Goal: Find specific page/section: Find specific page/section

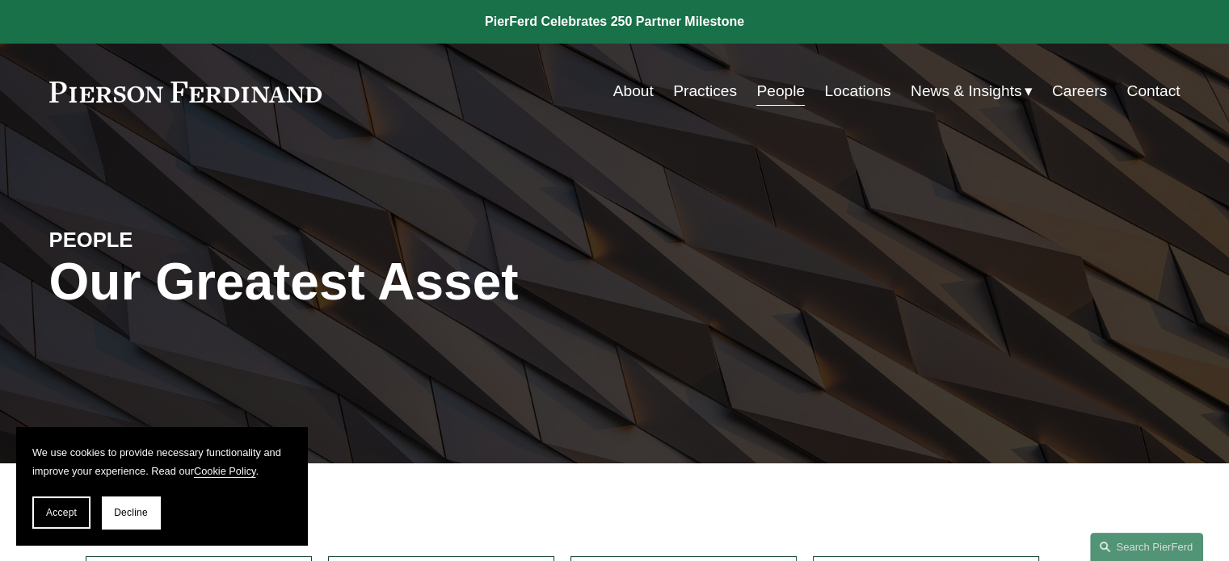
click at [827, 88] on link "Locations" at bounding box center [857, 91] width 66 height 31
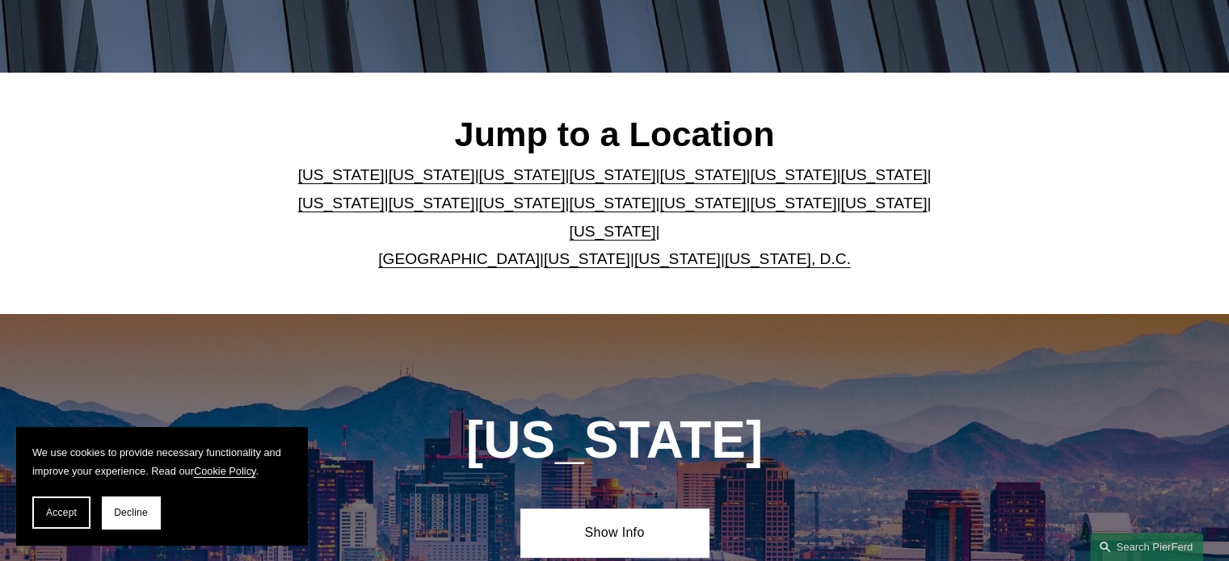
scroll to position [404, 0]
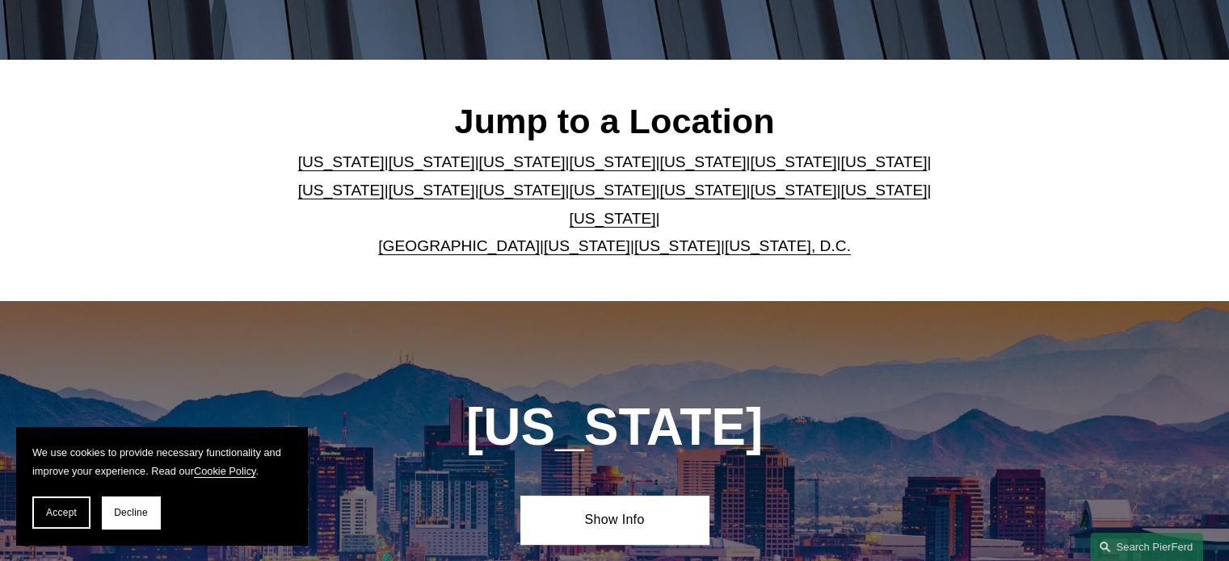
click at [471, 238] on link "[GEOGRAPHIC_DATA]" at bounding box center [459, 246] width 162 height 17
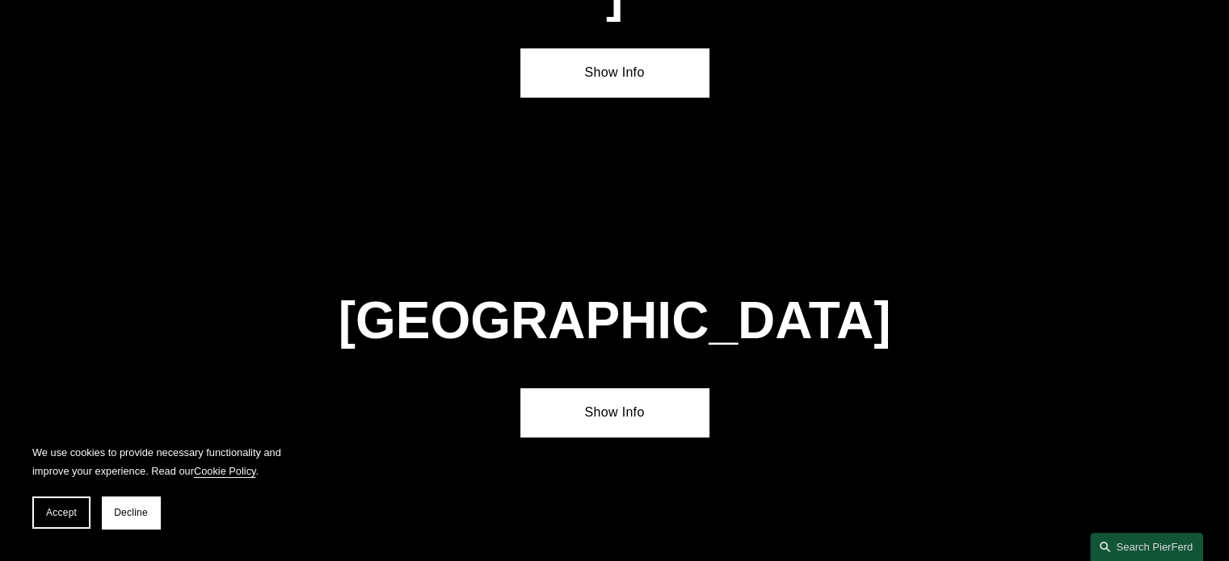
scroll to position [5799, 0]
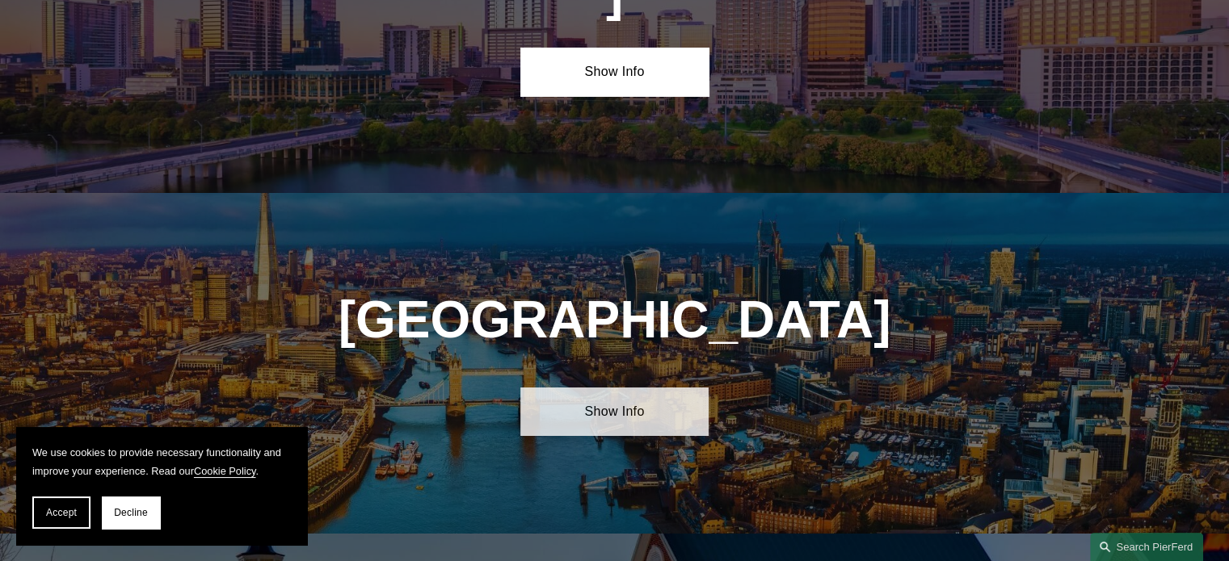
click at [580, 388] on link "Show Info" at bounding box center [614, 412] width 188 height 48
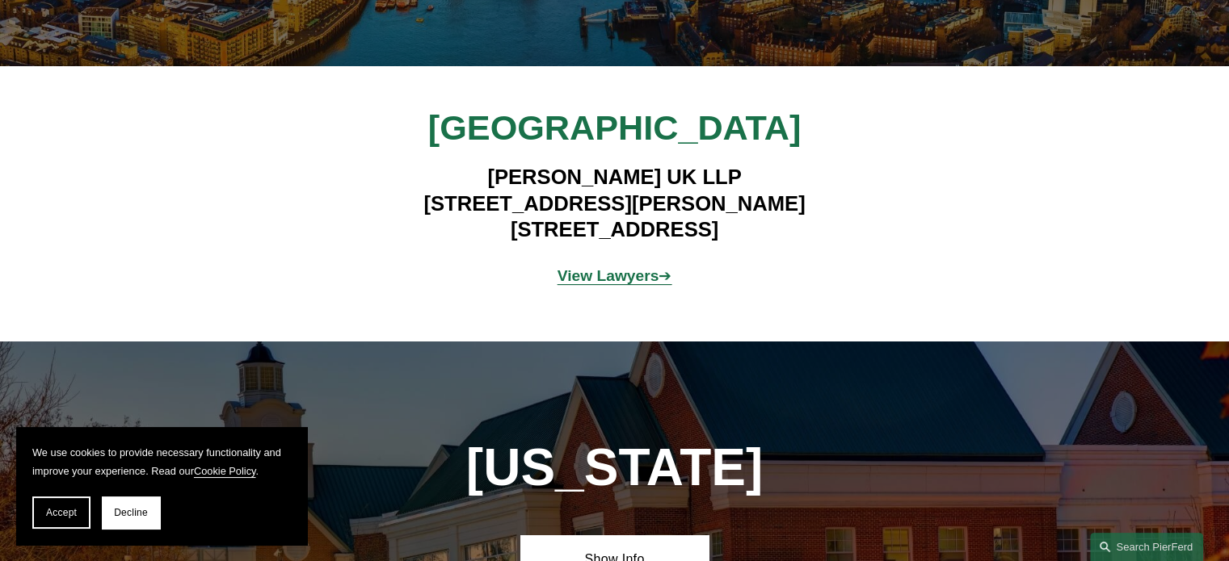
scroll to position [6284, 0]
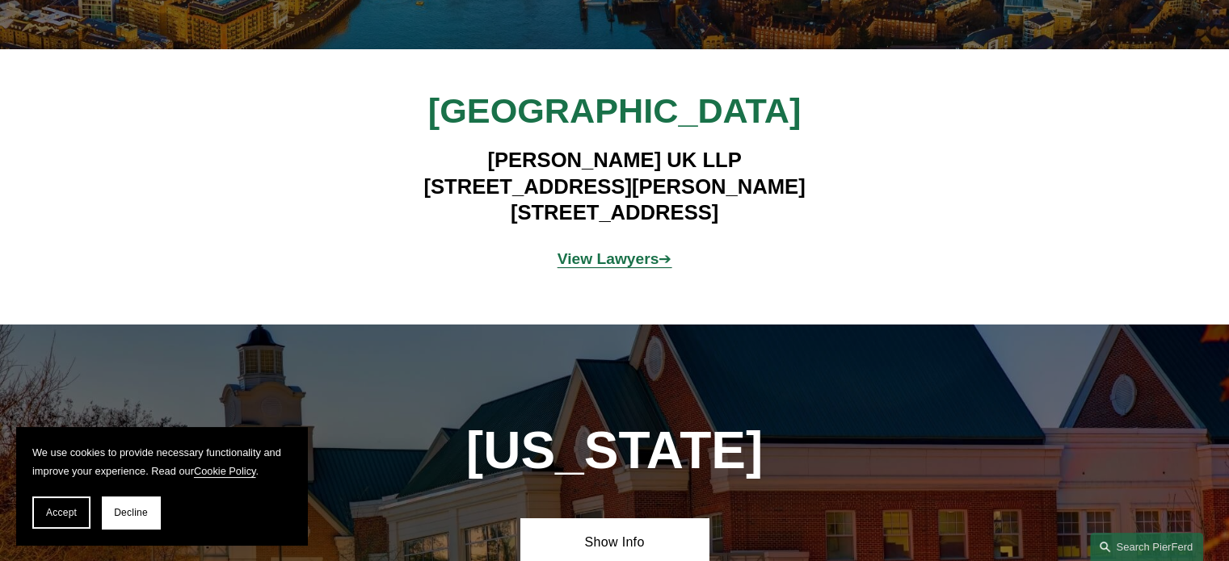
click at [616, 250] on strong "View Lawyers" at bounding box center [608, 258] width 102 height 17
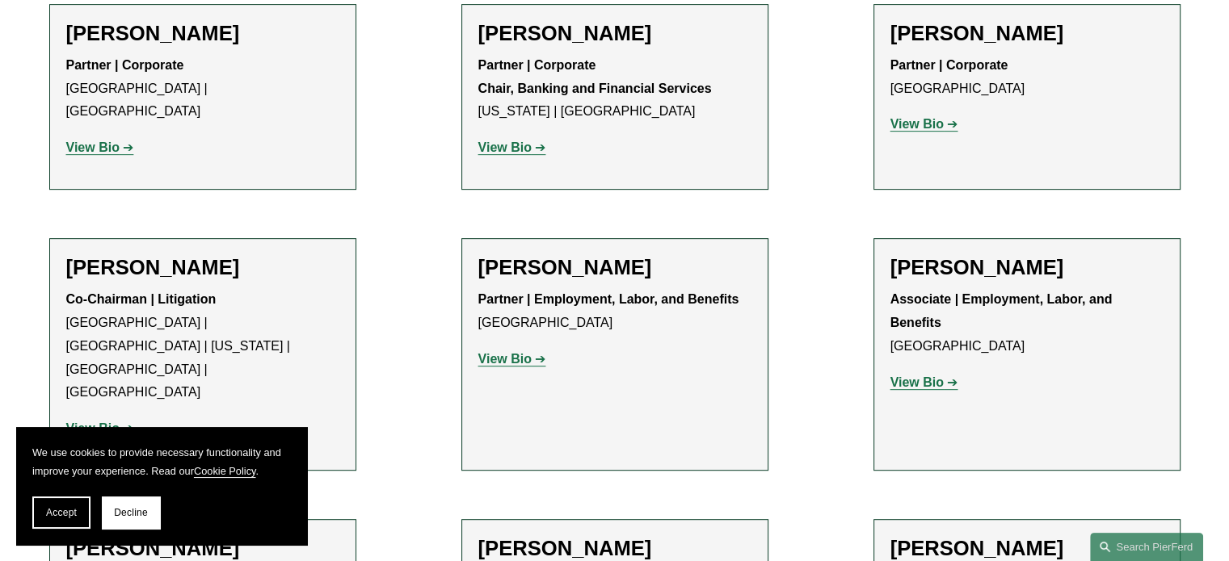
scroll to position [654, 0]
